Goal: Browse casually

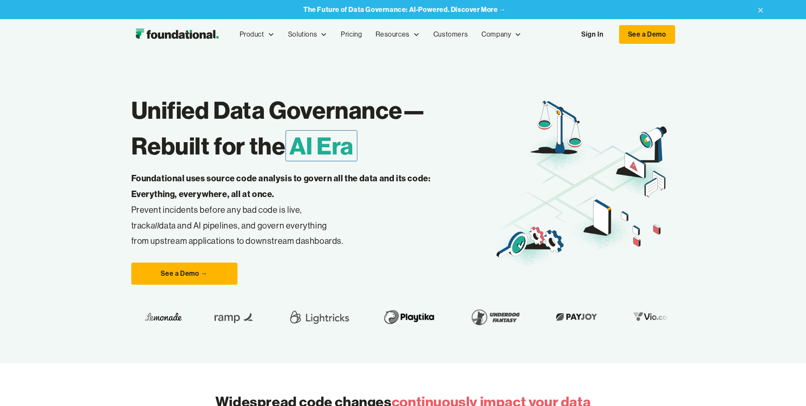
click at [59, 274] on div "Unified Data Governance— Rebuilt for the AI Era Foundational uses source code a…" at bounding box center [403, 206] width 806 height 313
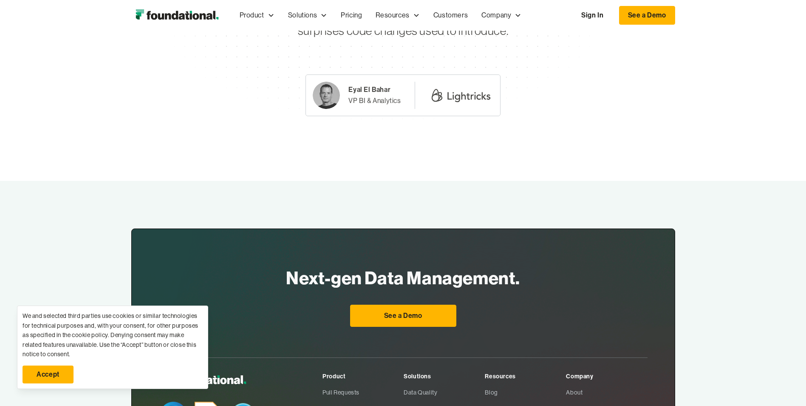
scroll to position [2800, 0]
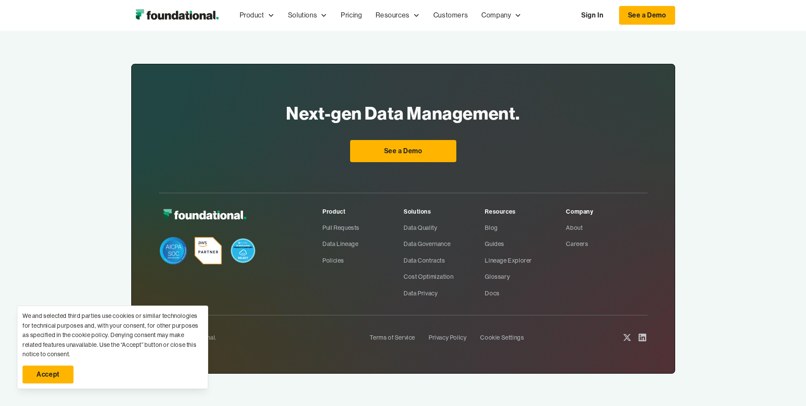
click at [640, 337] on icon at bounding box center [643, 337] width 8 height 8
